Goal: Communication & Community: Share content

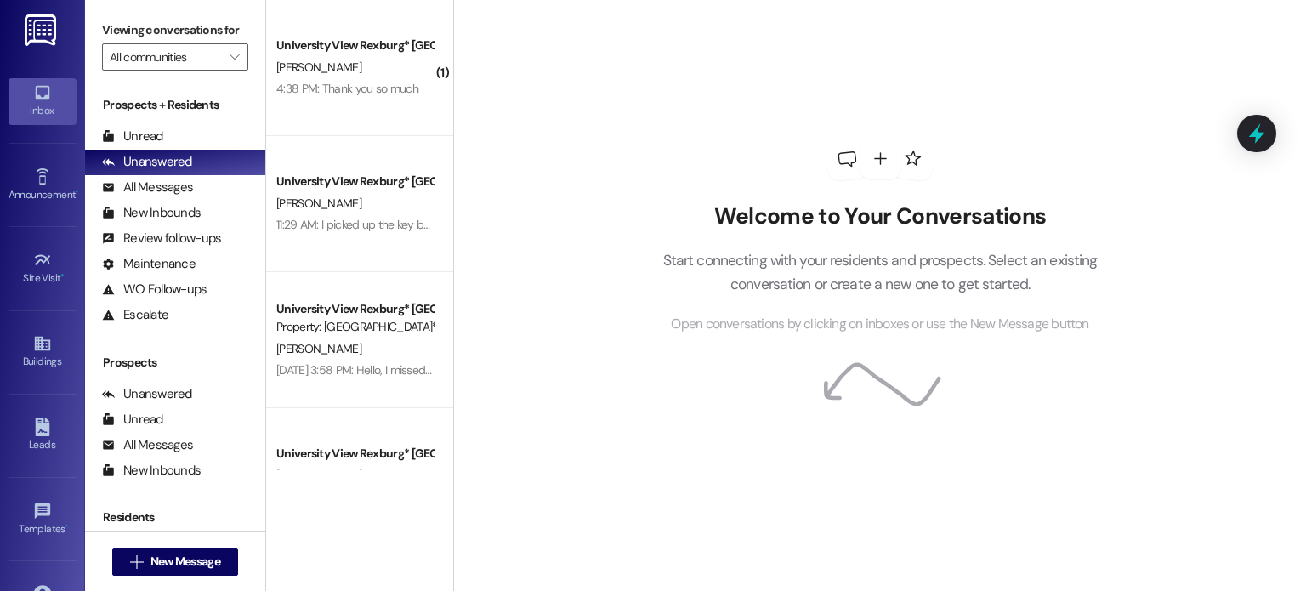
click at [28, 208] on div "Announcement • Send A Text Announcement" at bounding box center [43, 184] width 68 height 83
click at [49, 183] on link "Announcement •" at bounding box center [43, 185] width 68 height 46
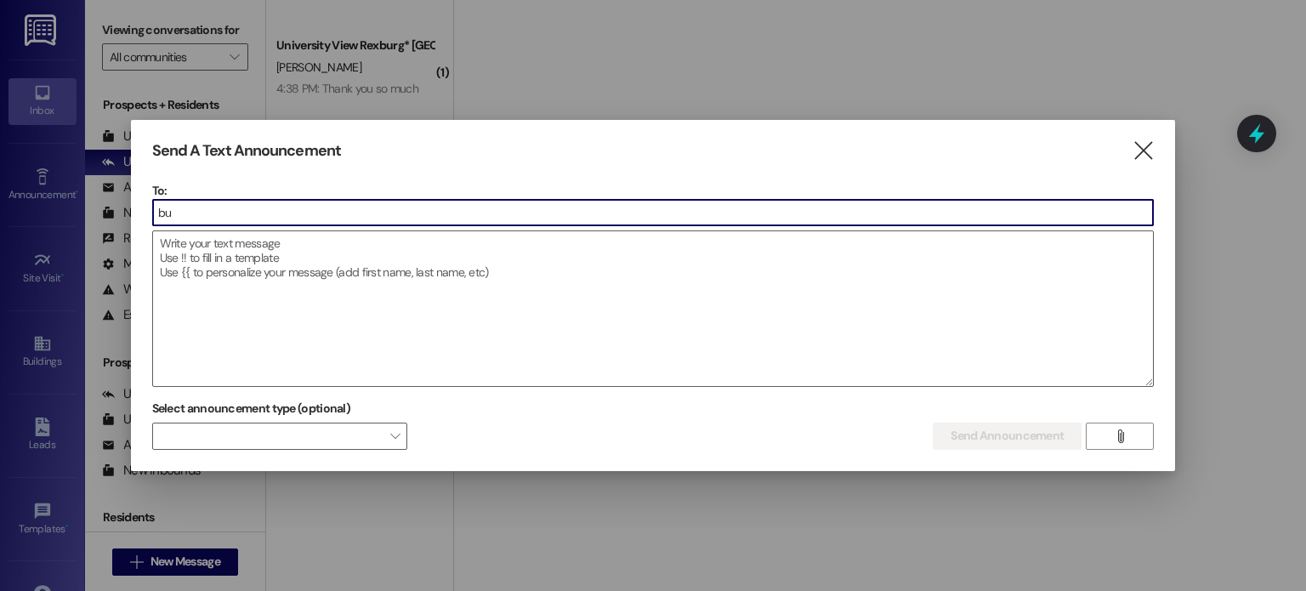
type input "[PERSON_NAME]"
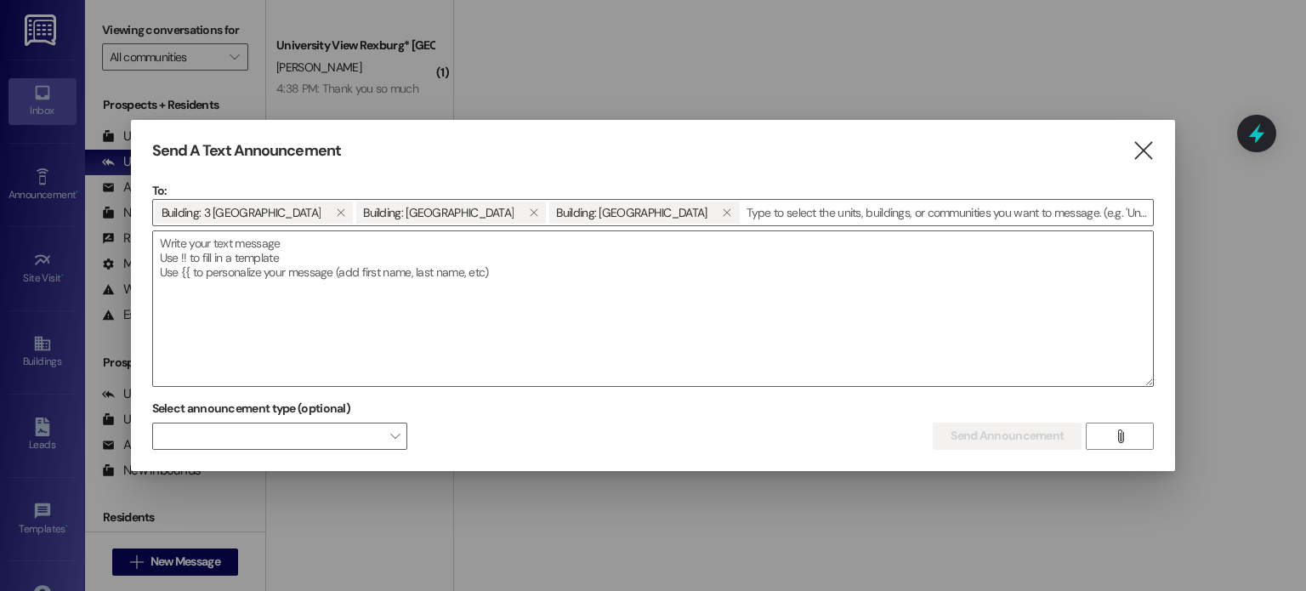
click at [348, 230] on div at bounding box center [653, 228] width 1003 height 4
click at [348, 246] on textarea at bounding box center [653, 308] width 1001 height 155
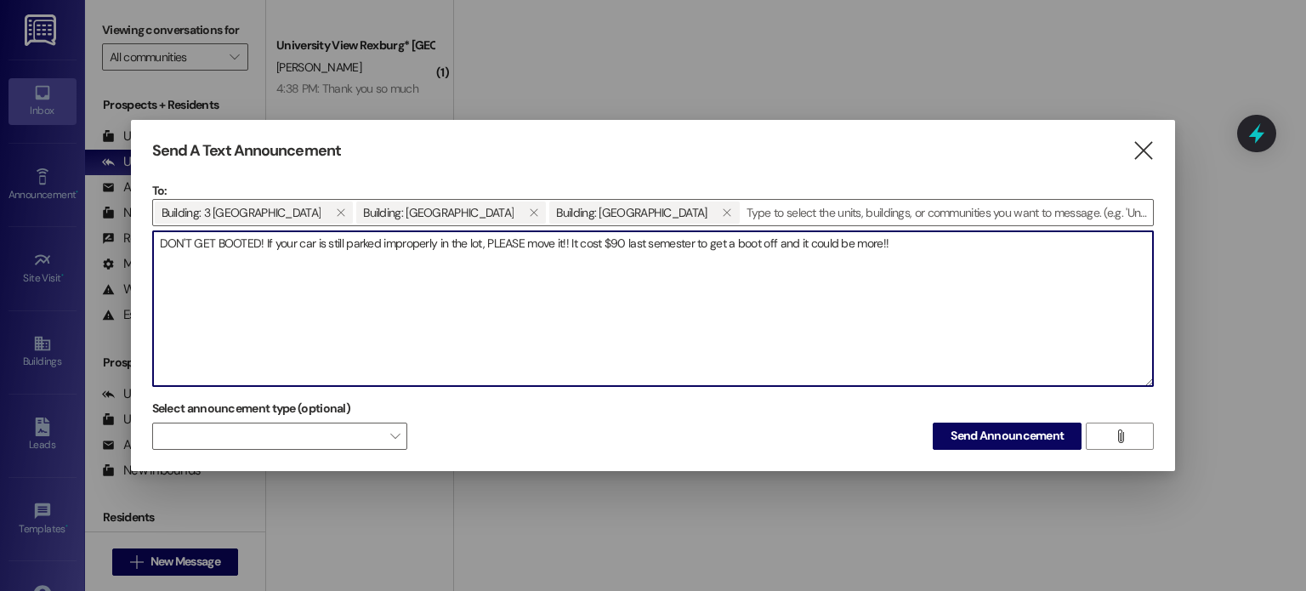
click at [585, 247] on textarea "DON'T GET BOOTED! If your car is still parked improperly in the lot, PLEASE mov…" at bounding box center [653, 308] width 1001 height 155
click at [912, 244] on textarea "DON'T GET BOOTED! If your car is still parked improperly in the lot, PLEASE mov…" at bounding box center [653, 308] width 1001 height 155
click at [704, 244] on textarea "DON'T GET BOOTED! If your car is still parked improperly in the lot, PLEASE mov…" at bounding box center [653, 308] width 1001 height 155
drag, startPoint x: 701, startPoint y: 244, endPoint x: 782, endPoint y: 246, distance: 81.7
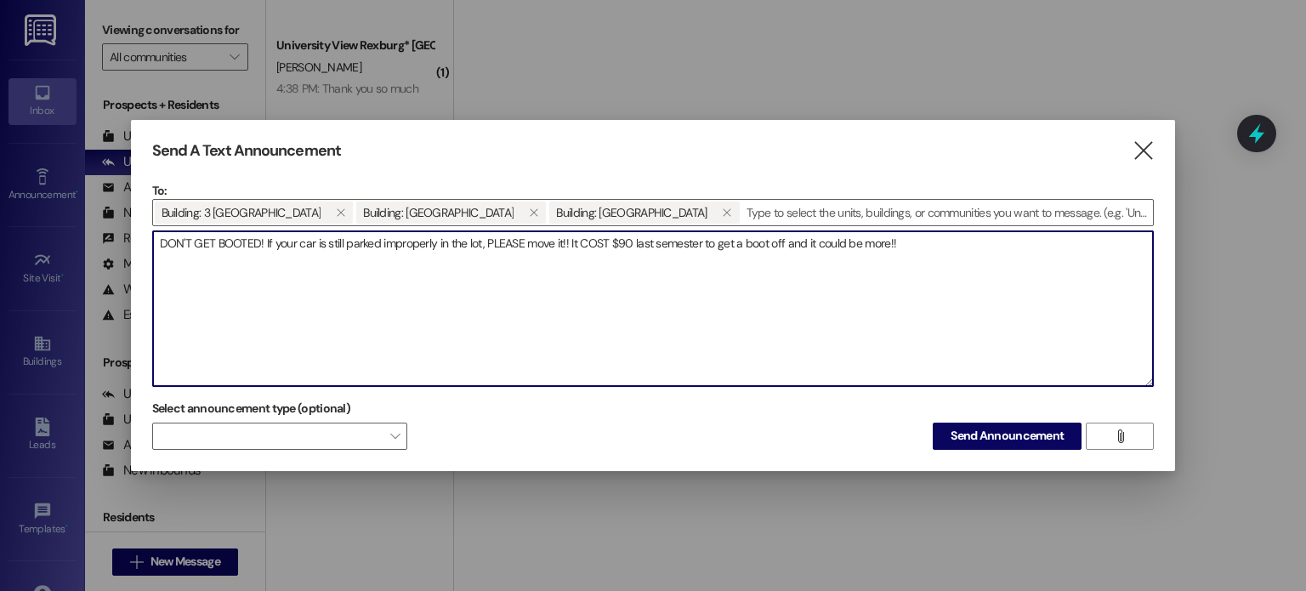
click at [782, 246] on textarea "DON'T GET BOOTED! If your car is still parked improperly in the lot, PLEASE mov…" at bounding box center [653, 308] width 1001 height 155
click at [1004, 247] on textarea "DON'T GET BOOTED! If your car is still parked improperly in the lot, PLEASE mov…" at bounding box center [653, 308] width 1001 height 155
type textarea "DON'T GET BOOTED! If your car is still parked improperly in the lot, PLEASE mov…"
click at [998, 436] on span "Send Announcement" at bounding box center [1007, 436] width 113 height 18
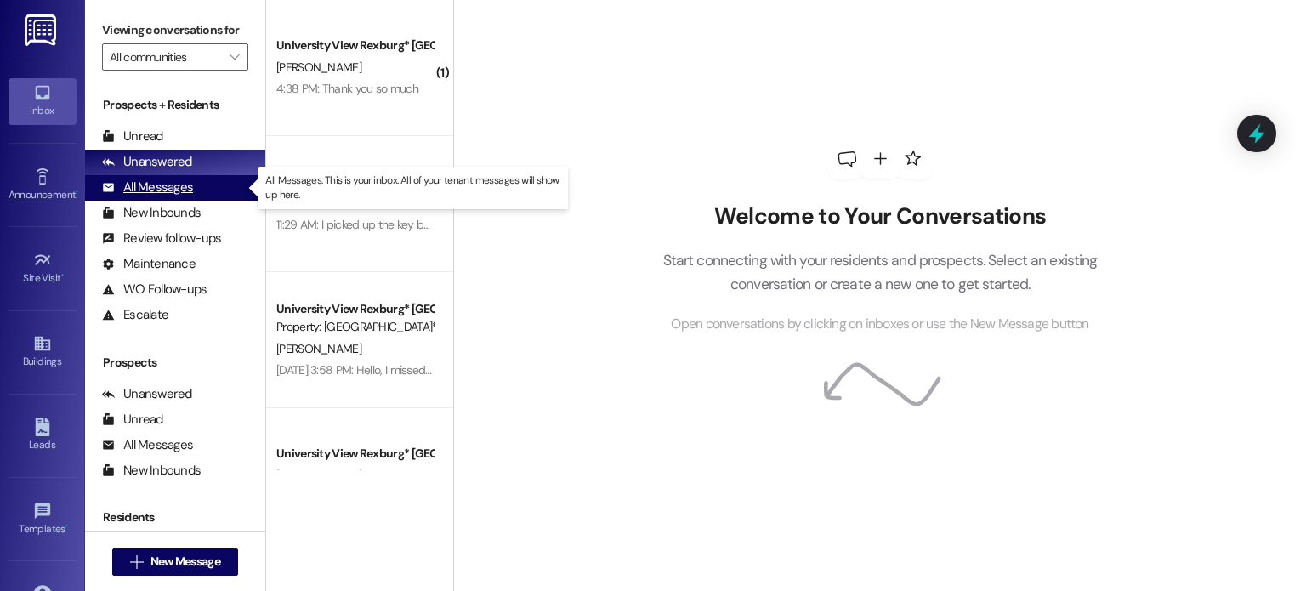
click at [139, 186] on div "All Messages" at bounding box center [147, 188] width 91 height 18
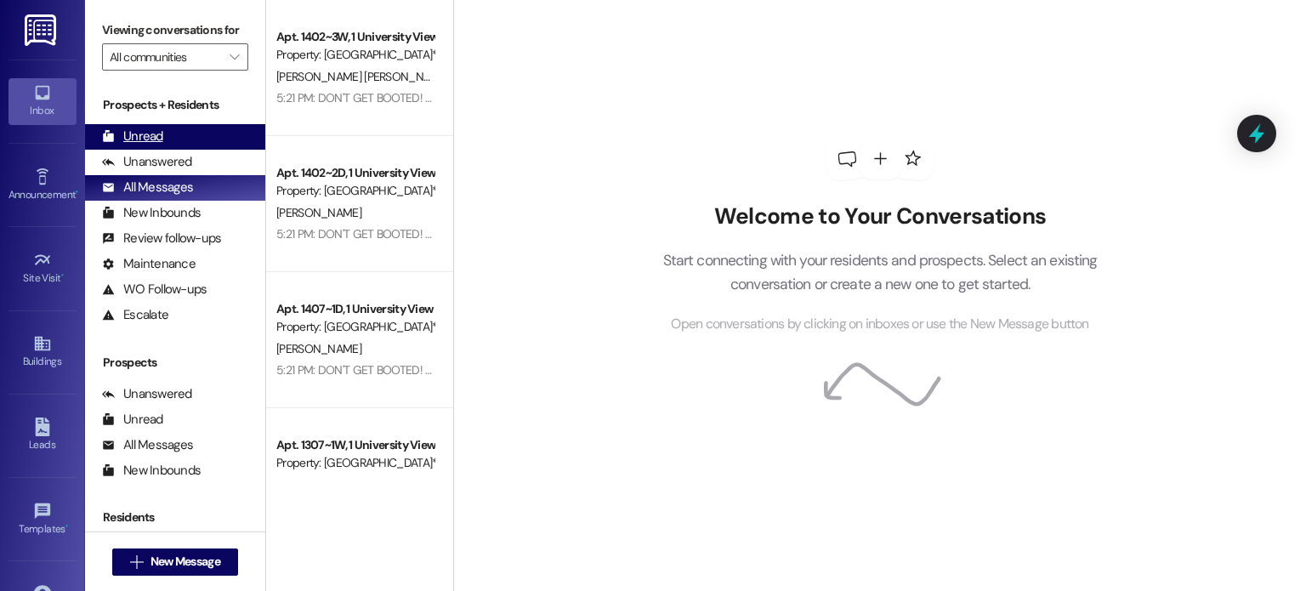
click at [154, 132] on div "Unread" at bounding box center [132, 137] width 61 height 18
